Goal: Check status

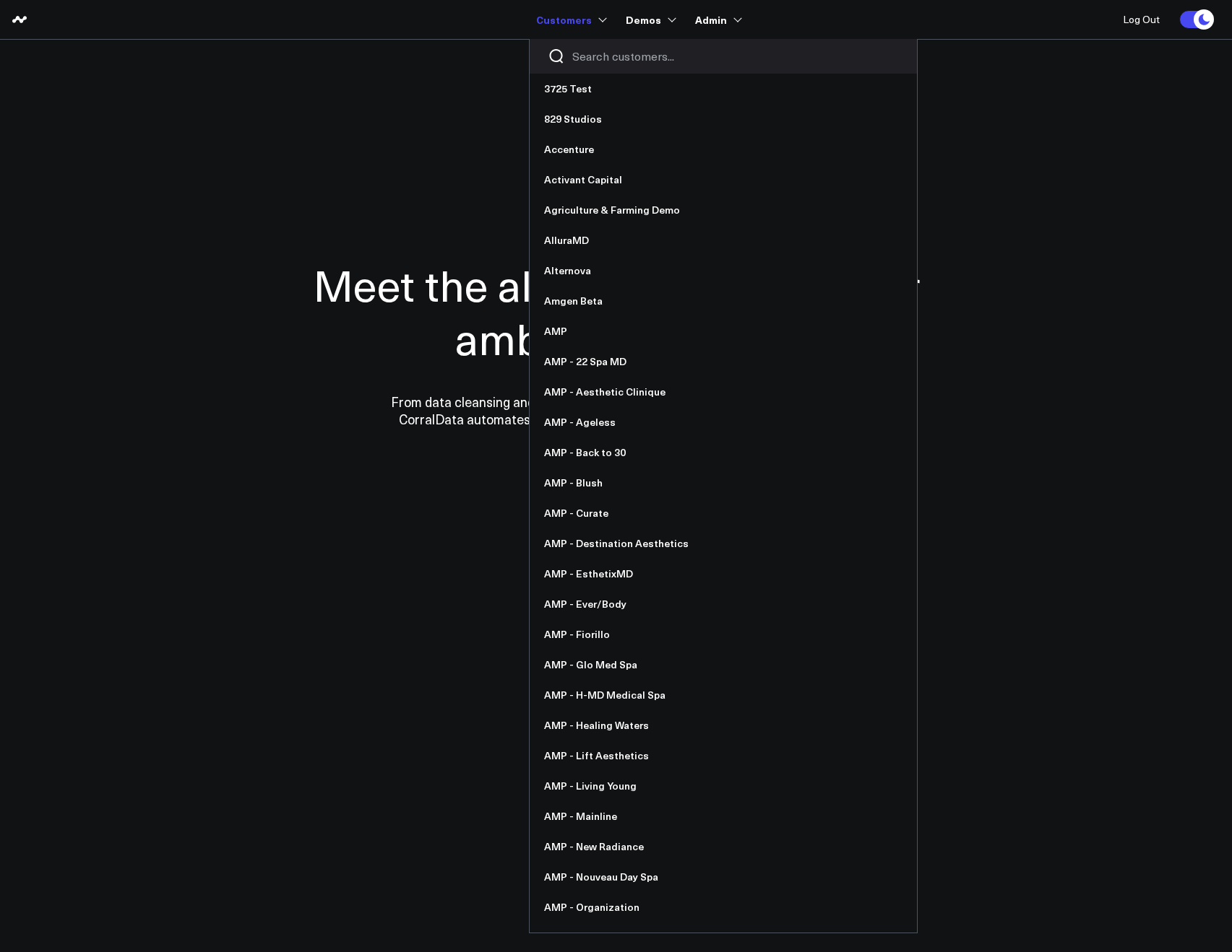
click at [598, 73] on div at bounding box center [723, 56] width 388 height 35
click at [594, 59] on input "Search customers input" at bounding box center [735, 56] width 327 height 16
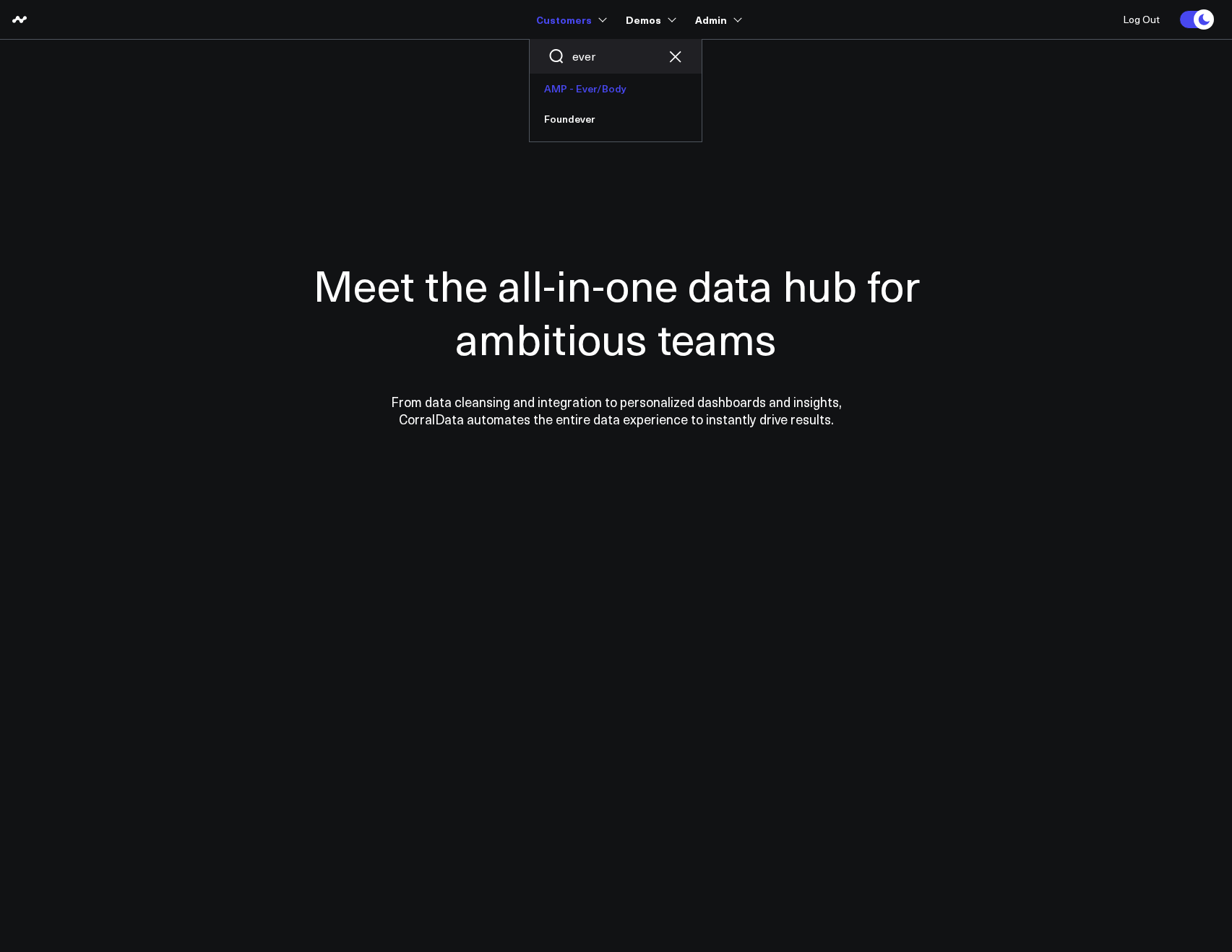
type input "ever"
click at [589, 82] on link "AMP - Ever/Body" at bounding box center [616, 89] width 172 height 30
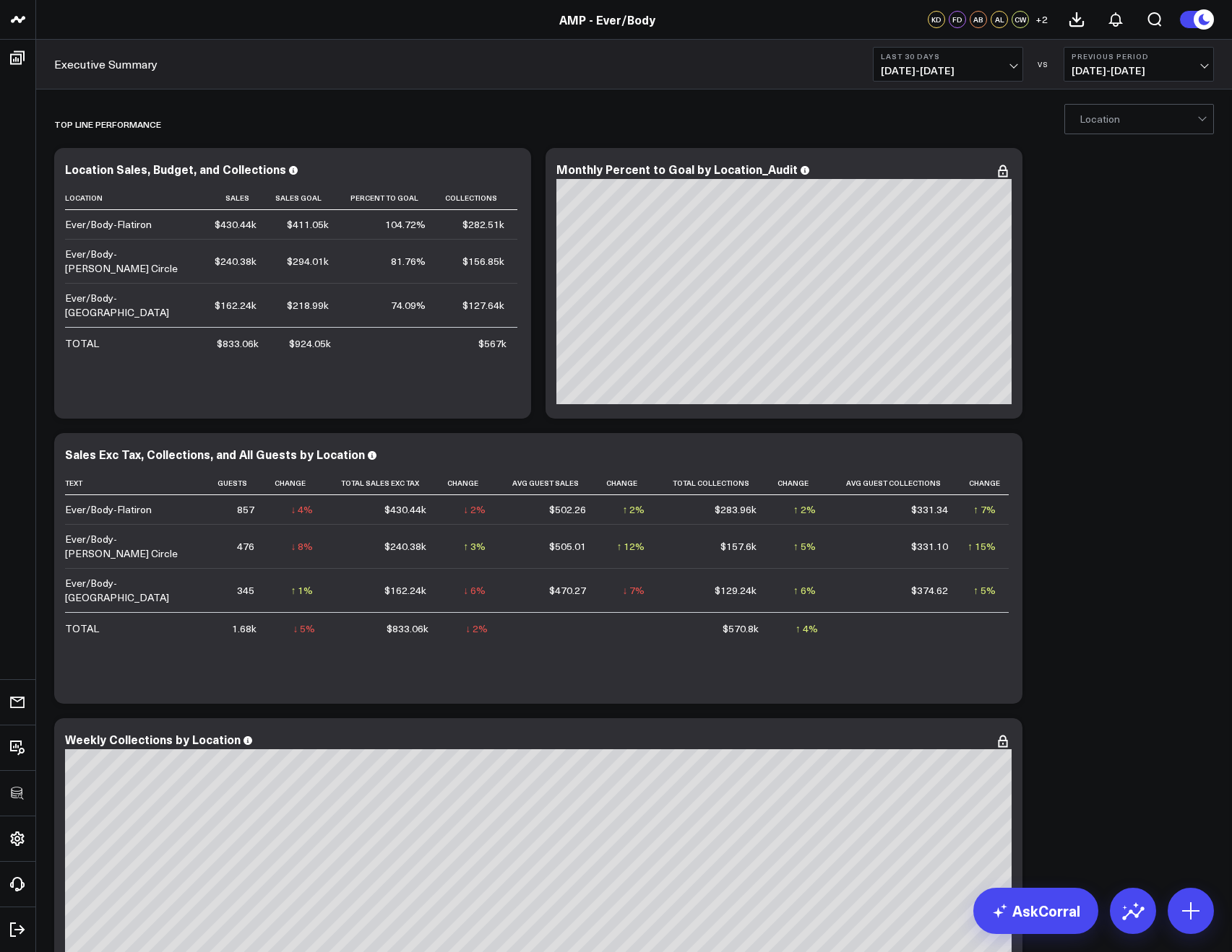
click at [927, 78] on button "Last 30 Days [DATE] - [DATE]" at bounding box center [947, 64] width 150 height 35
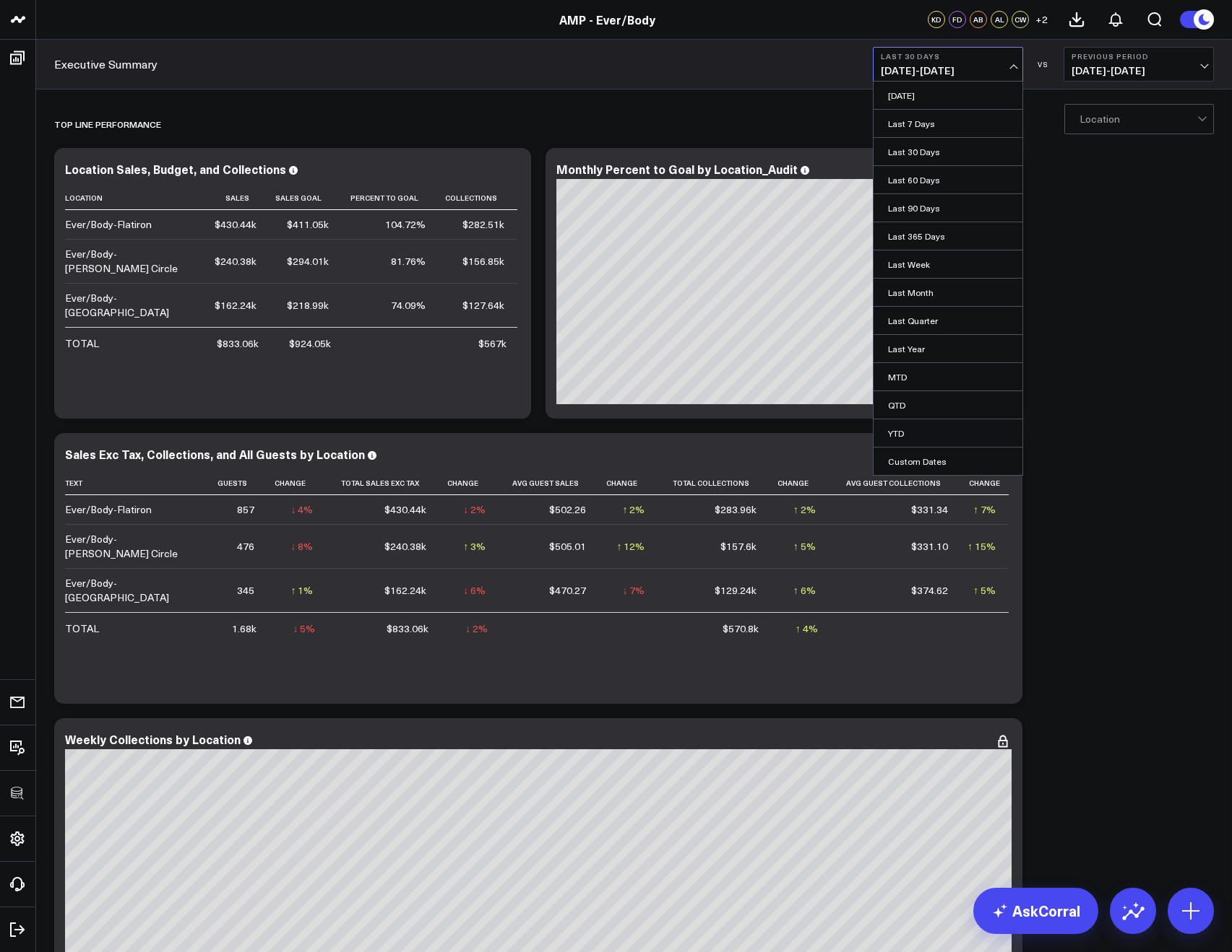
click at [920, 73] on span "[DATE] - [DATE]" at bounding box center [947, 71] width 134 height 12
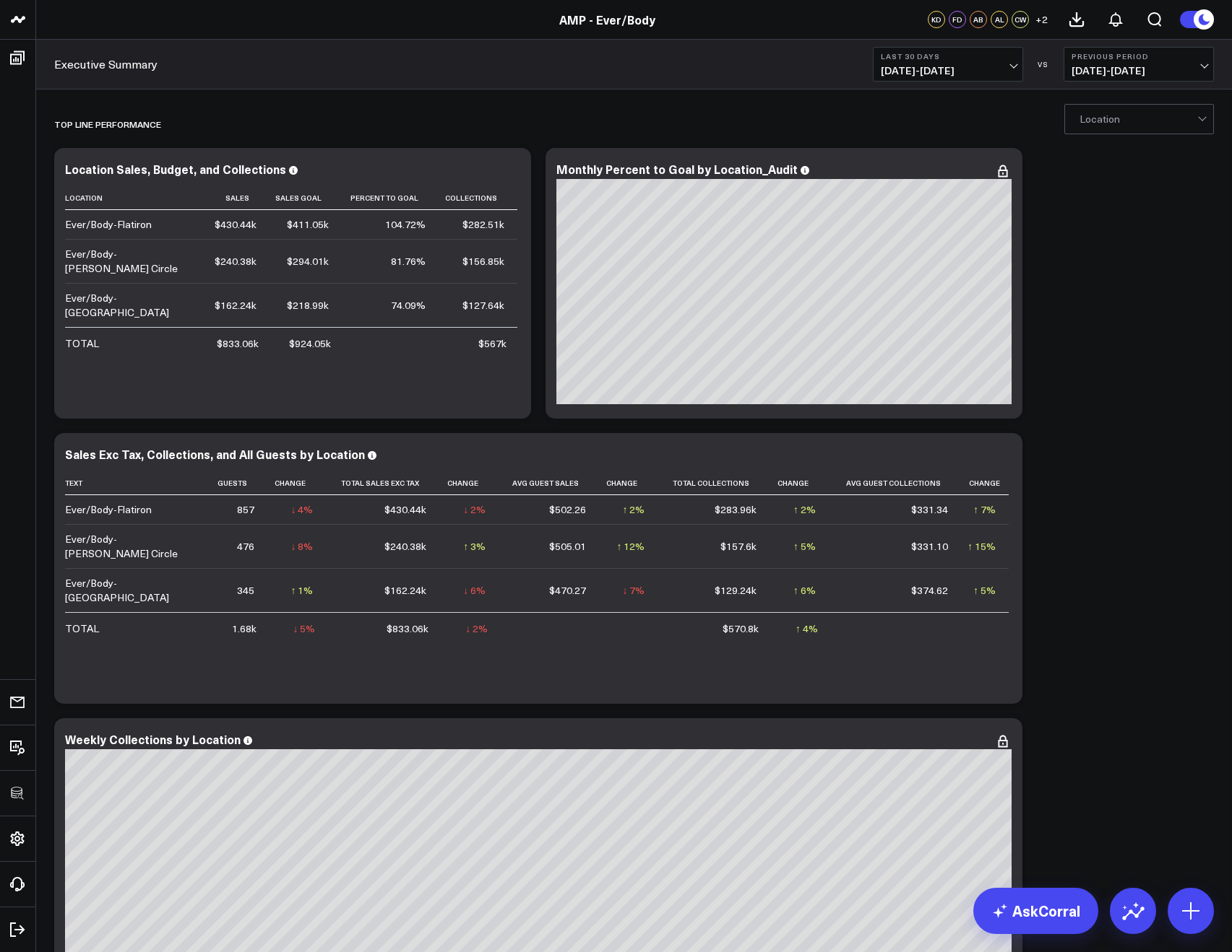
click at [879, 68] on button "Last 30 Days [DATE] - [DATE]" at bounding box center [947, 64] width 150 height 35
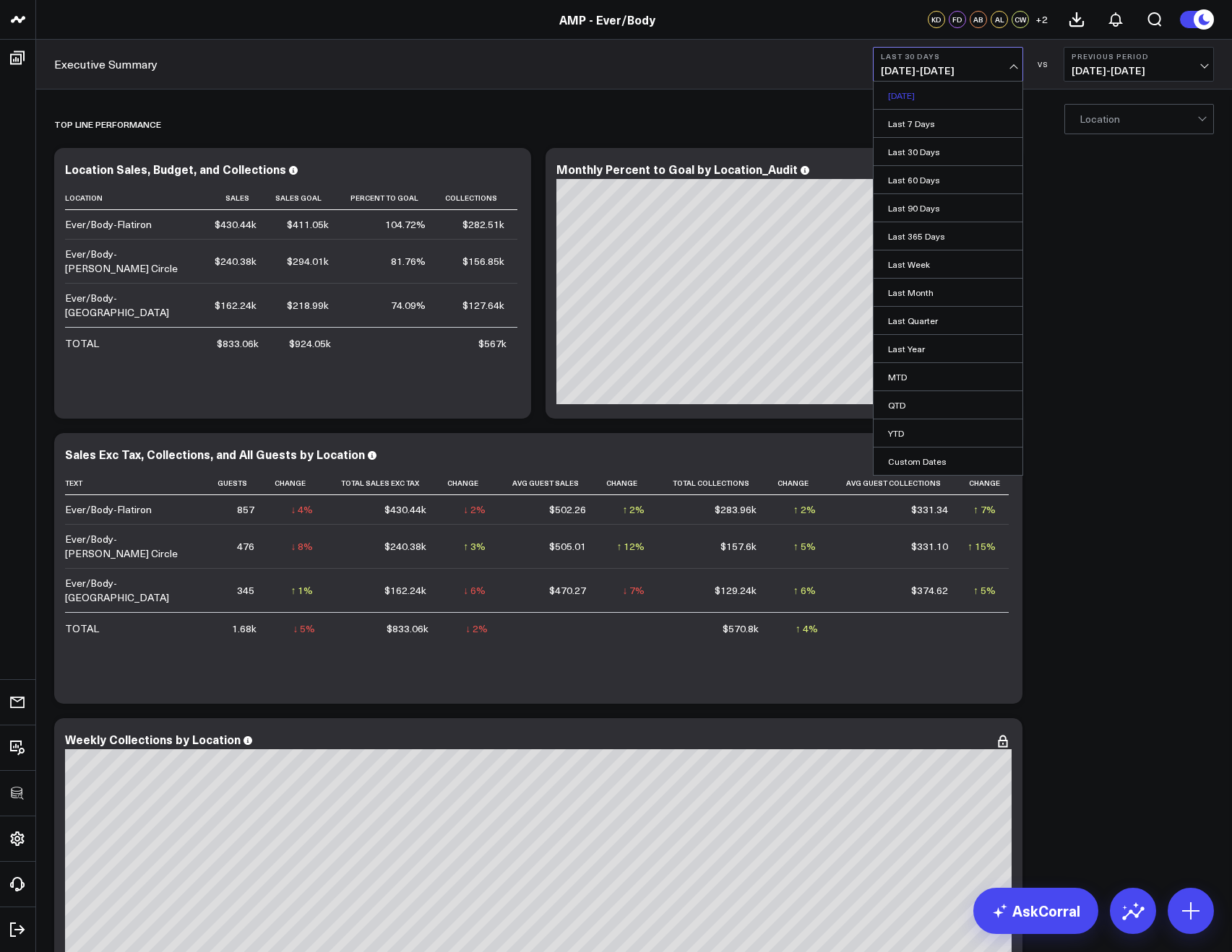
click at [885, 92] on link "[DATE]" at bounding box center [947, 95] width 149 height 28
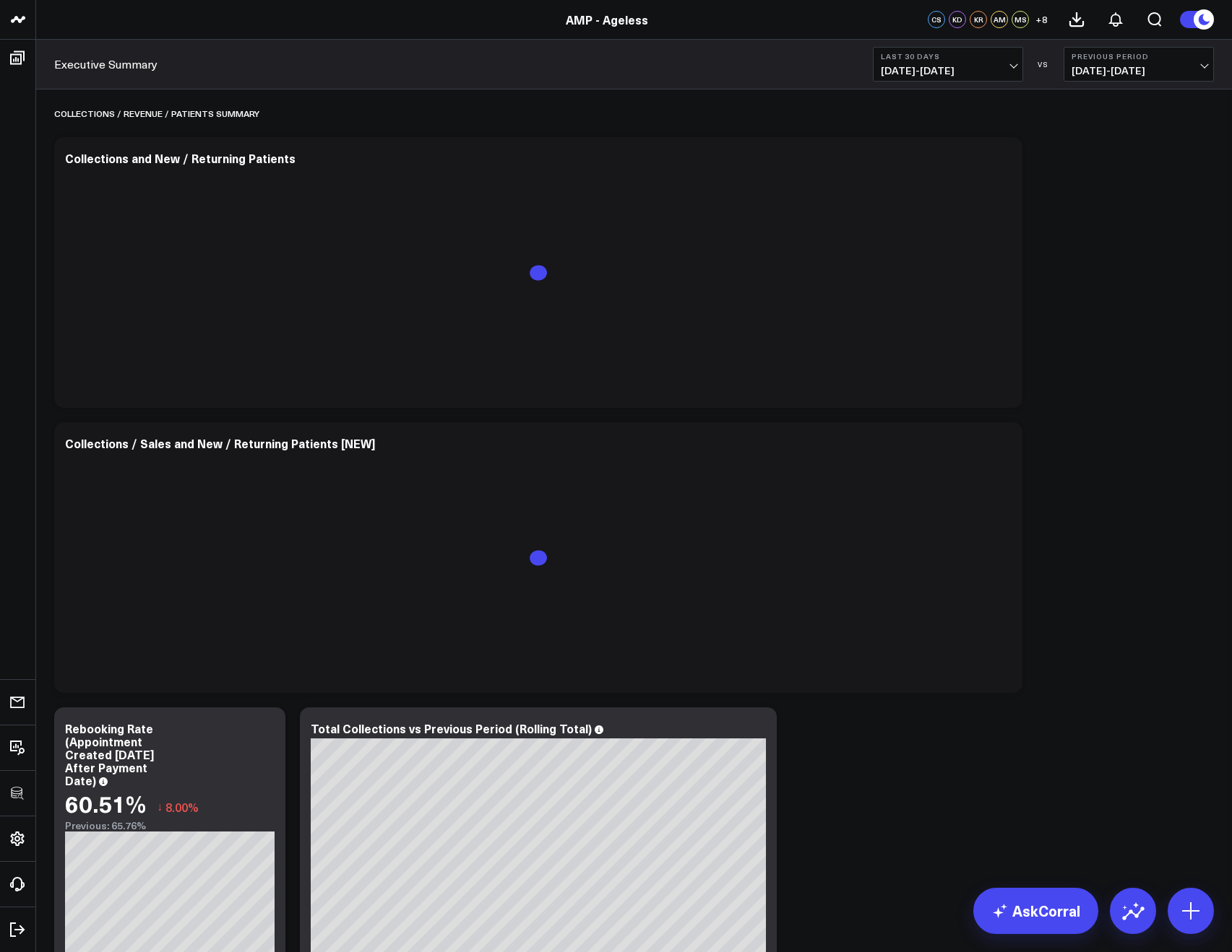
click at [907, 70] on span "[DATE] - [DATE]" at bounding box center [947, 71] width 134 height 12
click at [905, 102] on link "[DATE]" at bounding box center [947, 95] width 149 height 28
